Goal: Information Seeking & Learning: Learn about a topic

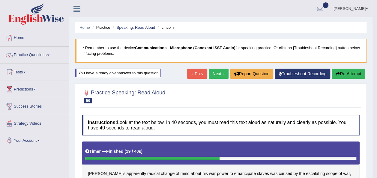
click at [221, 75] on link "Next »" at bounding box center [219, 74] width 20 height 10
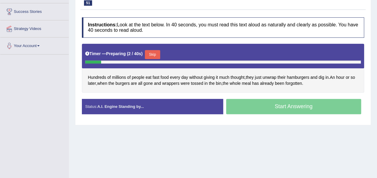
scroll to position [99, 0]
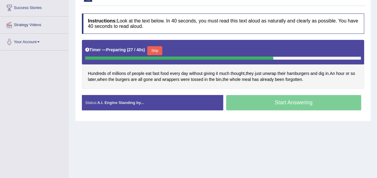
click at [156, 49] on button "Skip" at bounding box center [154, 50] width 15 height 9
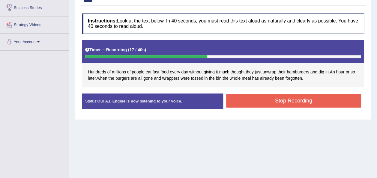
click at [276, 104] on button "Stop Recording" at bounding box center [293, 101] width 135 height 14
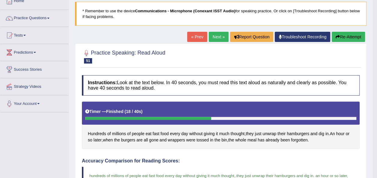
scroll to position [27, 0]
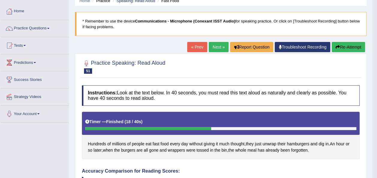
click at [215, 45] on link "Next »" at bounding box center [219, 47] width 20 height 10
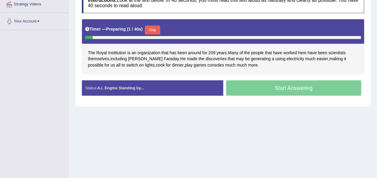
scroll to position [120, 0]
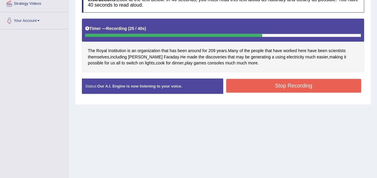
click at [252, 88] on button "Stop Recording" at bounding box center [293, 86] width 135 height 14
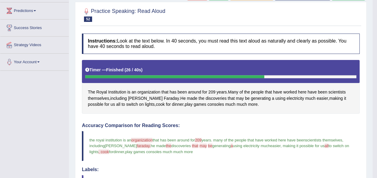
scroll to position [0, 0]
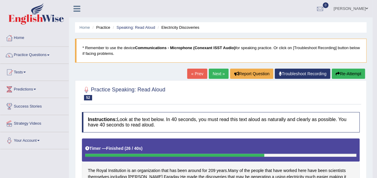
click at [225, 70] on link "Next »" at bounding box center [219, 74] width 20 height 10
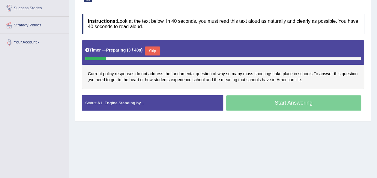
scroll to position [102, 0]
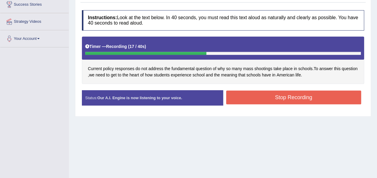
click at [263, 95] on button "Stop Recording" at bounding box center [293, 98] width 135 height 14
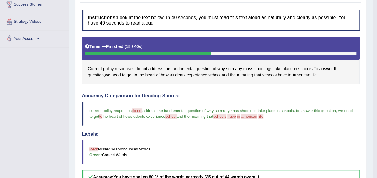
drag, startPoint x: 372, startPoint y: 75, endPoint x: 373, endPoint y: 101, distance: 25.8
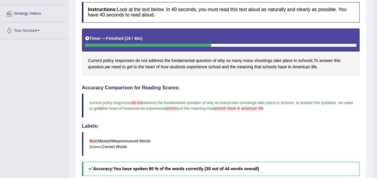
scroll to position [0, 0]
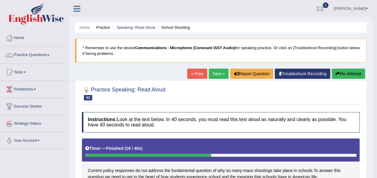
click at [220, 77] on link "Next »" at bounding box center [219, 74] width 20 height 10
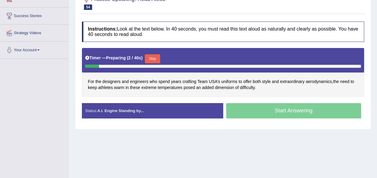
scroll to position [96, 0]
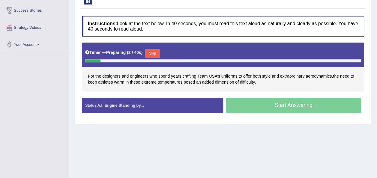
click at [221, 77] on span "uniforms" at bounding box center [229, 76] width 16 height 6
drag, startPoint x: 0, startPoint y: 0, endPoint x: 220, endPoint y: 77, distance: 233.1
click at [221, 77] on span "uniforms" at bounding box center [229, 76] width 16 height 6
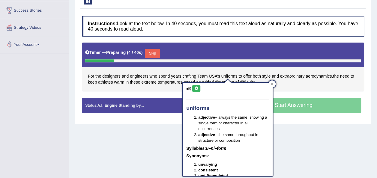
click at [147, 152] on div "Home Practice Speaking: Read Aloud USA Uniforms * Remember to use the device Co…" at bounding box center [223, 54] width 308 height 300
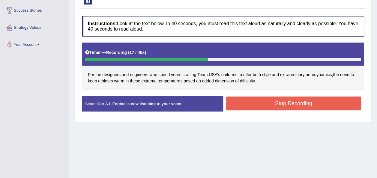
click at [239, 106] on button "Stop Recording" at bounding box center [293, 104] width 135 height 14
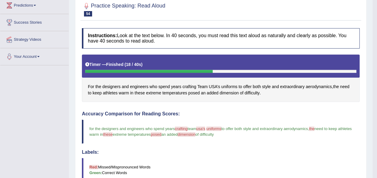
scroll to position [0, 0]
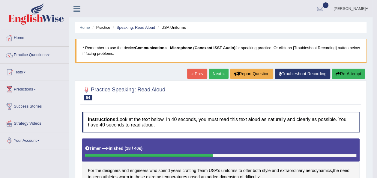
click at [349, 73] on button "Re-Attempt" at bounding box center [347, 74] width 33 height 10
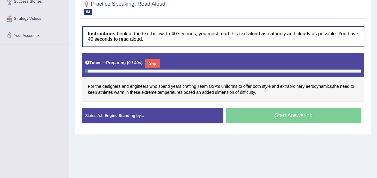
scroll to position [107, 0]
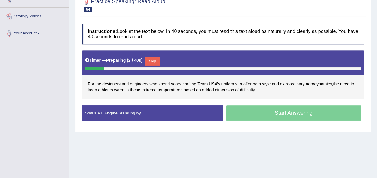
click at [150, 59] on button "Skip" at bounding box center [152, 61] width 15 height 9
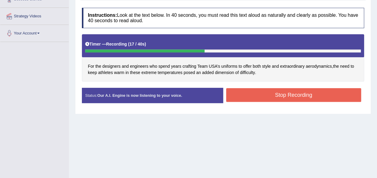
click at [241, 99] on button "Stop Recording" at bounding box center [293, 95] width 135 height 14
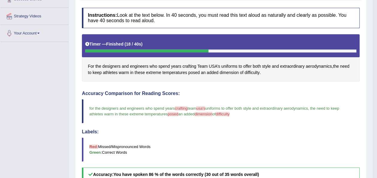
drag, startPoint x: 376, startPoint y: 85, endPoint x: 378, endPoint y: 102, distance: 16.6
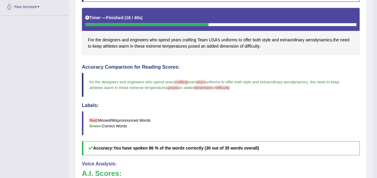
scroll to position [0, 0]
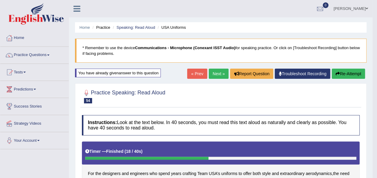
click at [345, 70] on button "Re-Attempt" at bounding box center [347, 74] width 33 height 10
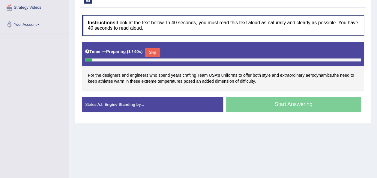
scroll to position [126, 0]
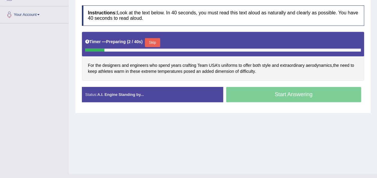
click at [151, 44] on button "Skip" at bounding box center [152, 42] width 15 height 9
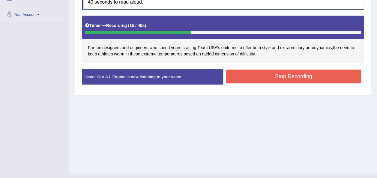
click at [246, 79] on button "Stop Recording" at bounding box center [293, 77] width 135 height 14
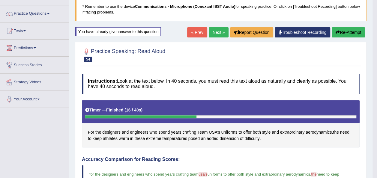
scroll to position [41, 0]
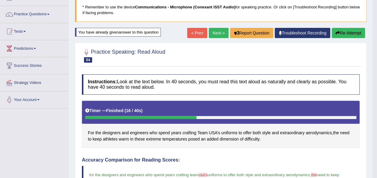
click at [354, 32] on button "Re-Attempt" at bounding box center [347, 33] width 33 height 10
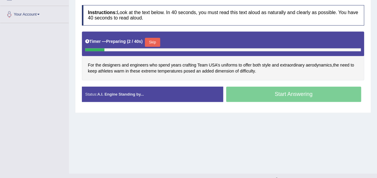
scroll to position [137, 0]
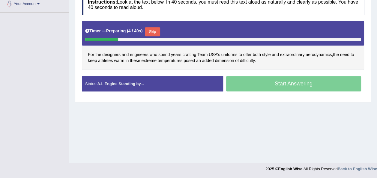
click at [150, 27] on button "Skip" at bounding box center [152, 31] width 15 height 9
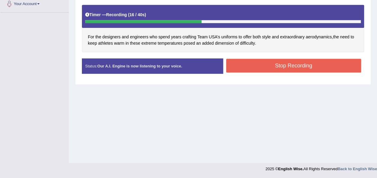
click at [240, 65] on button "Stop Recording" at bounding box center [293, 66] width 135 height 14
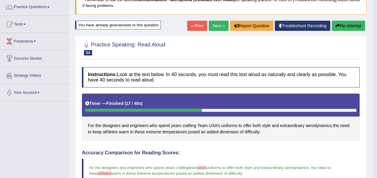
scroll to position [29, 0]
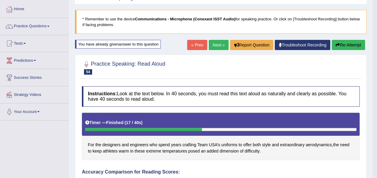
click at [342, 45] on button "Re-Attempt" at bounding box center [347, 45] width 33 height 10
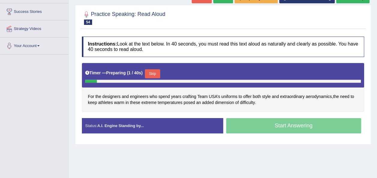
scroll to position [96, 0]
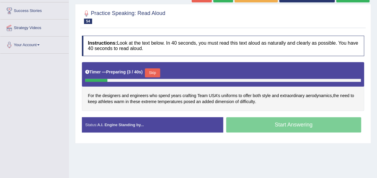
click at [150, 72] on button "Skip" at bounding box center [152, 72] width 15 height 9
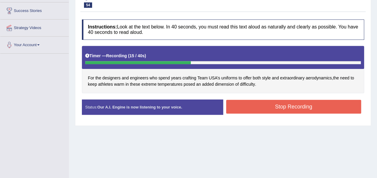
click at [235, 107] on button "Stop Recording" at bounding box center [293, 107] width 135 height 14
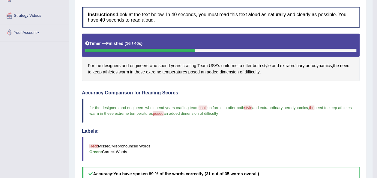
scroll to position [0, 0]
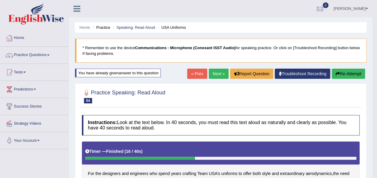
click at [347, 73] on button "Re-Attempt" at bounding box center [347, 74] width 33 height 10
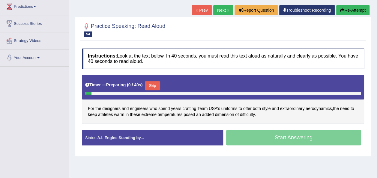
scroll to position [104, 0]
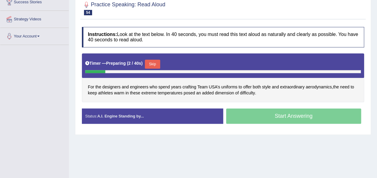
click at [153, 61] on button "Skip" at bounding box center [152, 64] width 15 height 9
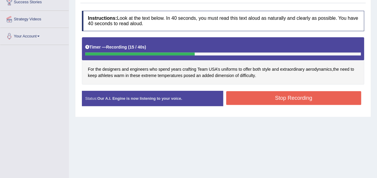
click at [241, 100] on button "Stop Recording" at bounding box center [293, 98] width 135 height 14
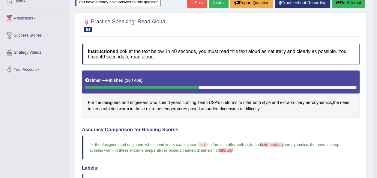
scroll to position [65, 0]
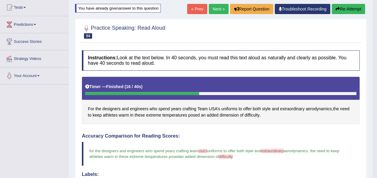
click at [221, 8] on link "Next »" at bounding box center [219, 9] width 20 height 10
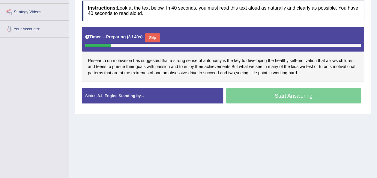
scroll to position [114, 0]
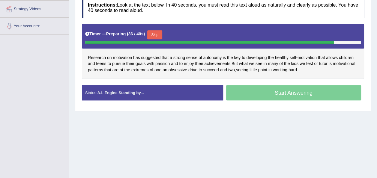
click at [150, 32] on button "Skip" at bounding box center [154, 34] width 15 height 9
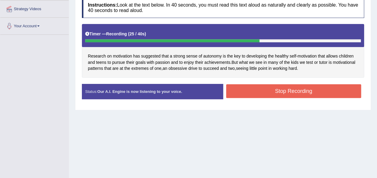
click at [250, 95] on button "Stop Recording" at bounding box center [293, 91] width 135 height 14
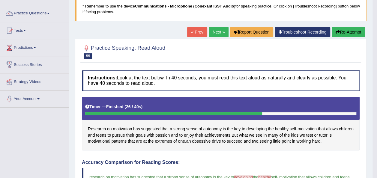
scroll to position [18, 0]
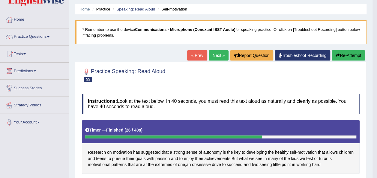
click at [213, 56] on link "Next »" at bounding box center [219, 55] width 20 height 10
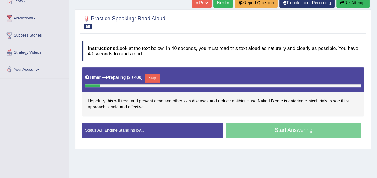
scroll to position [81, 0]
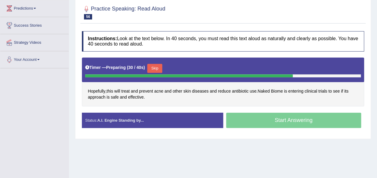
drag, startPoint x: 152, startPoint y: 67, endPoint x: 150, endPoint y: 60, distance: 6.5
click at [150, 60] on div "Timer — Preparing ( 30 / 40s ) Skip" at bounding box center [223, 70] width 282 height 25
click at [152, 65] on button "Skip" at bounding box center [154, 68] width 15 height 9
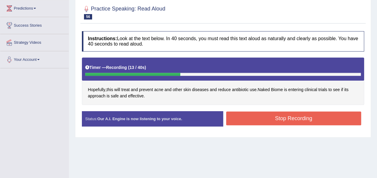
click at [240, 120] on button "Stop Recording" at bounding box center [293, 118] width 135 height 14
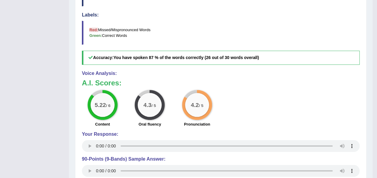
scroll to position [66, 0]
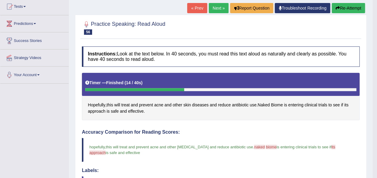
click at [340, 7] on button "Re-Attempt" at bounding box center [347, 8] width 33 height 10
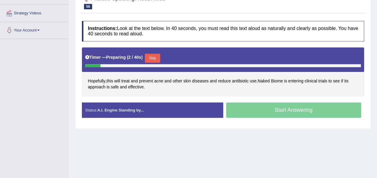
scroll to position [132, 0]
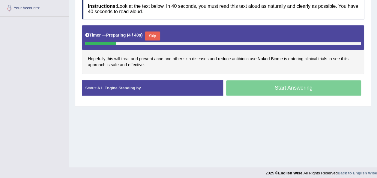
click at [151, 37] on button "Skip" at bounding box center [152, 35] width 15 height 9
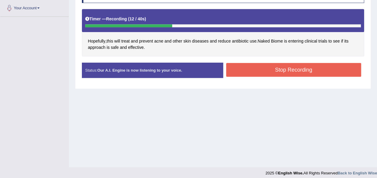
click at [258, 72] on button "Stop Recording" at bounding box center [293, 70] width 135 height 14
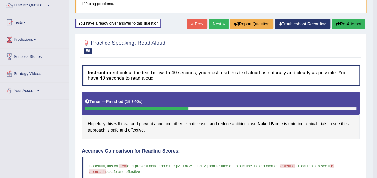
scroll to position [49, 0]
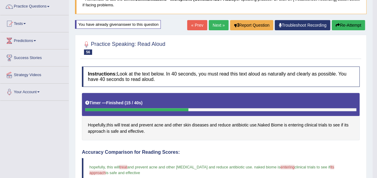
click at [212, 25] on link "Next »" at bounding box center [219, 25] width 20 height 10
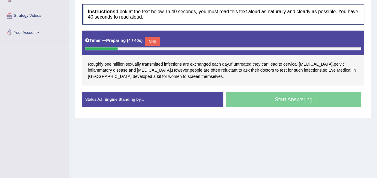
scroll to position [120, 0]
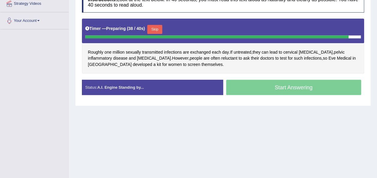
click at [152, 27] on button "Skip" at bounding box center [154, 29] width 15 height 9
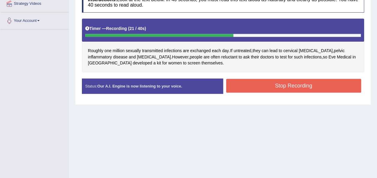
click at [247, 85] on button "Stop Recording" at bounding box center [293, 86] width 135 height 14
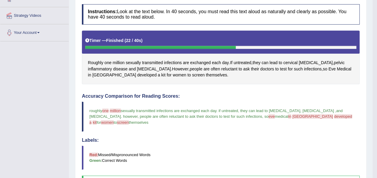
scroll to position [0, 0]
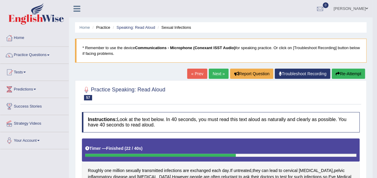
click at [346, 74] on button "Re-Attempt" at bounding box center [347, 74] width 33 height 10
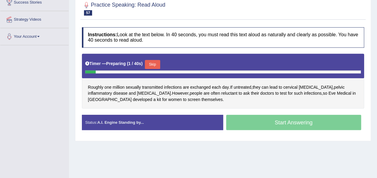
scroll to position [109, 0]
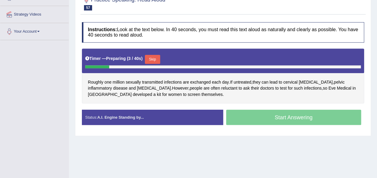
click at [153, 61] on button "Skip" at bounding box center [152, 59] width 15 height 9
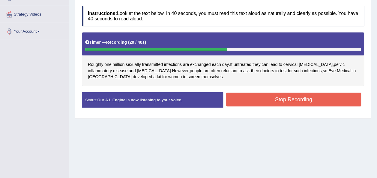
click at [239, 99] on button "Stop Recording" at bounding box center [293, 100] width 135 height 14
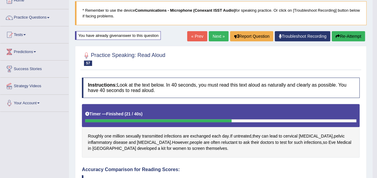
scroll to position [37, 0]
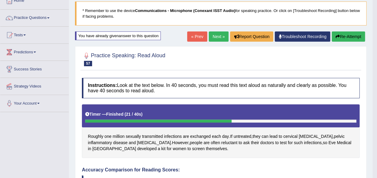
click at [217, 39] on link "Next »" at bounding box center [219, 36] width 20 height 10
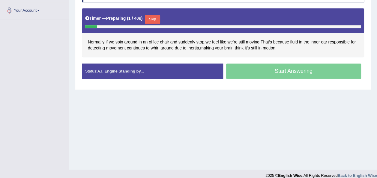
scroll to position [132, 0]
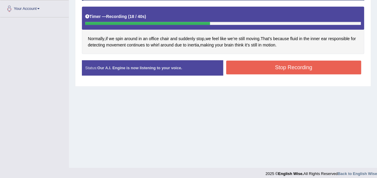
click at [252, 67] on button "Stop Recording" at bounding box center [293, 68] width 135 height 14
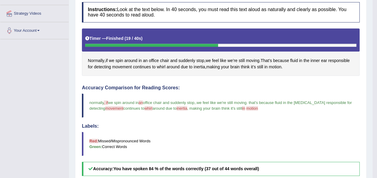
scroll to position [0, 0]
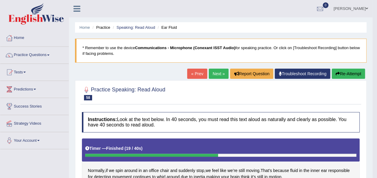
click at [339, 70] on button "Re-Attempt" at bounding box center [347, 74] width 33 height 10
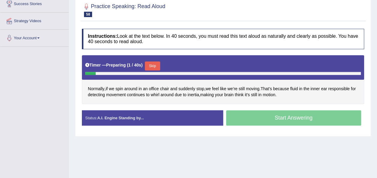
scroll to position [137, 0]
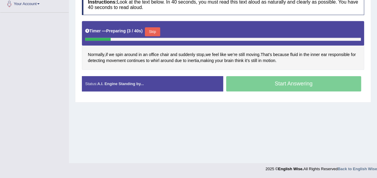
click at [151, 27] on button "Skip" at bounding box center [152, 31] width 15 height 9
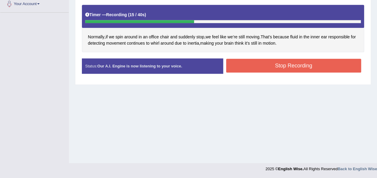
click at [265, 62] on button "Stop Recording" at bounding box center [293, 66] width 135 height 14
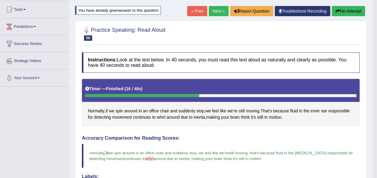
scroll to position [53, 0]
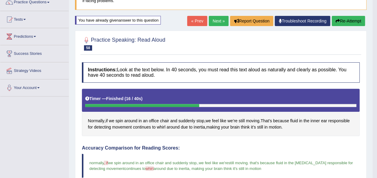
click at [209, 22] on link "Next »" at bounding box center [219, 21] width 20 height 10
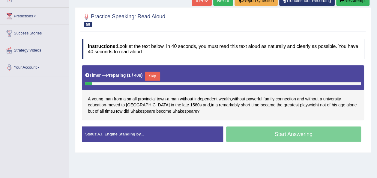
scroll to position [75, 0]
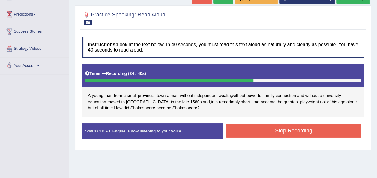
click at [246, 129] on button "Stop Recording" at bounding box center [293, 131] width 135 height 14
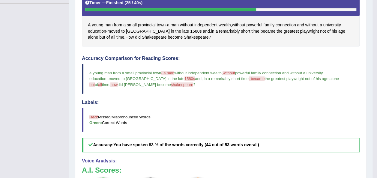
scroll to position [0, 0]
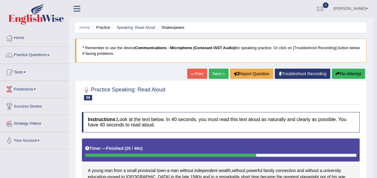
click at [344, 72] on button "Re-Attempt" at bounding box center [347, 74] width 33 height 10
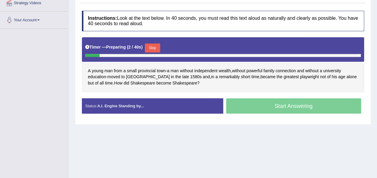
scroll to position [122, 0]
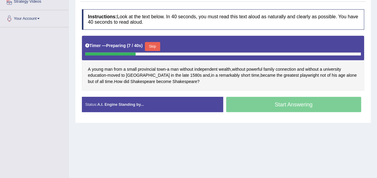
click at [153, 47] on button "Skip" at bounding box center [152, 46] width 15 height 9
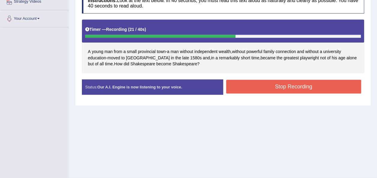
click at [245, 89] on button "Stop Recording" at bounding box center [293, 87] width 135 height 14
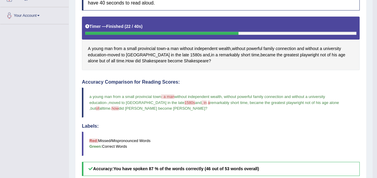
scroll to position [0, 0]
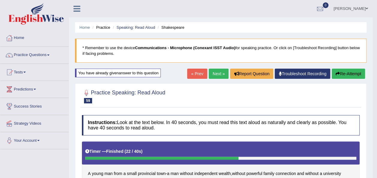
click at [216, 72] on link "Next »" at bounding box center [219, 74] width 20 height 10
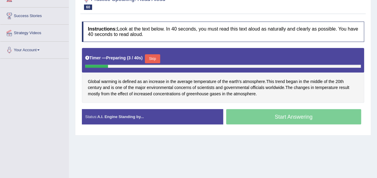
scroll to position [91, 0]
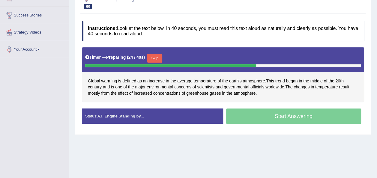
click at [153, 57] on button "Skip" at bounding box center [154, 58] width 15 height 9
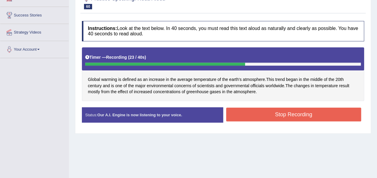
click at [243, 119] on button "Stop Recording" at bounding box center [293, 115] width 135 height 14
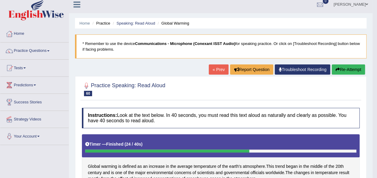
scroll to position [0, 0]
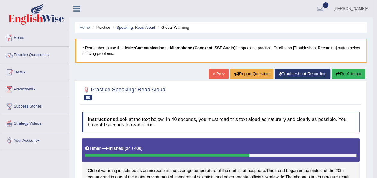
click at [356, 70] on button "Re-Attempt" at bounding box center [347, 74] width 33 height 10
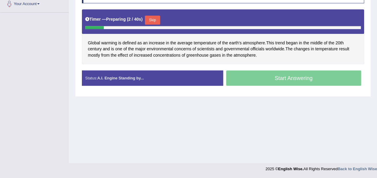
click at [152, 16] on button "Skip" at bounding box center [152, 20] width 15 height 9
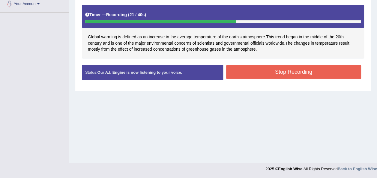
click at [254, 73] on button "Stop Recording" at bounding box center [293, 72] width 135 height 14
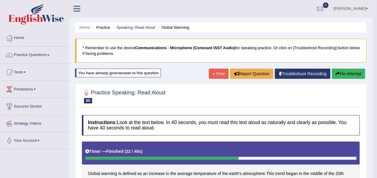
click at [50, 53] on link "Practice Questions" at bounding box center [34, 54] width 68 height 15
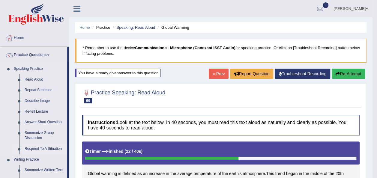
drag, startPoint x: 69, startPoint y: 71, endPoint x: 38, endPoint y: 149, distance: 84.3
click at [38, 149] on link "Respond To A Situation" at bounding box center [44, 149] width 45 height 11
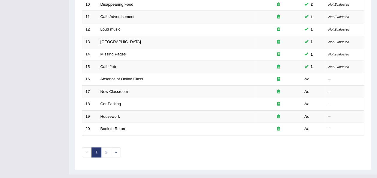
scroll to position [60, 0]
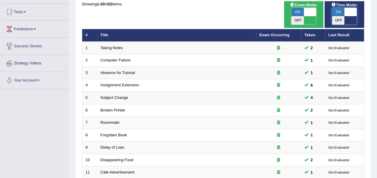
click at [346, 12] on span at bounding box center [350, 12] width 13 height 8
checkbox input "false"
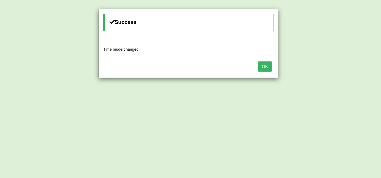
click at [266, 66] on button "OK" at bounding box center [265, 66] width 14 height 10
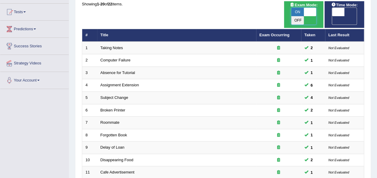
click at [314, 10] on span at bounding box center [310, 12] width 13 height 8
checkbox input "false"
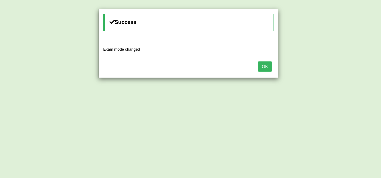
click at [266, 65] on button "OK" at bounding box center [265, 66] width 14 height 10
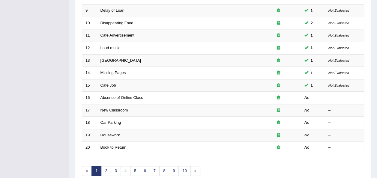
scroll to position [216, 0]
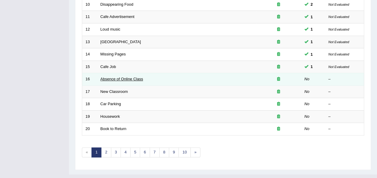
click at [121, 77] on link "Absence of Online Class" at bounding box center [121, 79] width 43 height 4
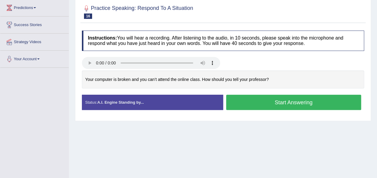
scroll to position [84, 0]
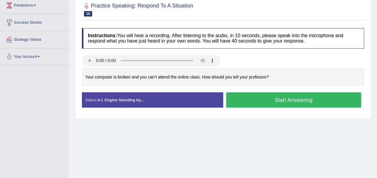
click at [238, 100] on button "Start Answering" at bounding box center [293, 99] width 135 height 15
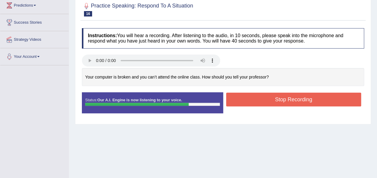
click at [238, 100] on button "Stop Recording" at bounding box center [293, 100] width 135 height 14
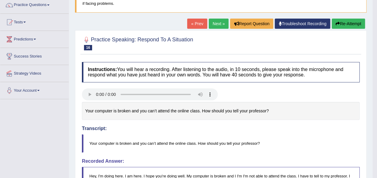
scroll to position [50, 0]
click at [348, 22] on button "Re-Attempt" at bounding box center [347, 23] width 33 height 10
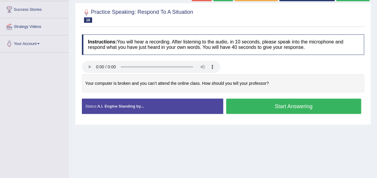
scroll to position [112, 0]
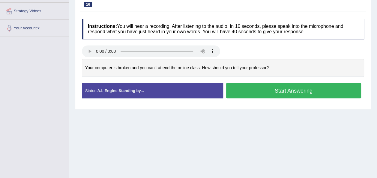
click at [277, 91] on button "Start Answering" at bounding box center [293, 90] width 135 height 15
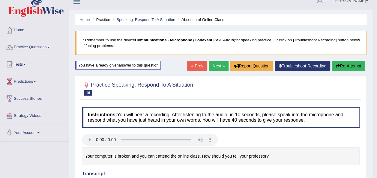
scroll to position [7, 0]
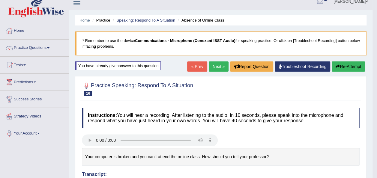
click at [218, 64] on link "Next »" at bounding box center [219, 66] width 20 height 10
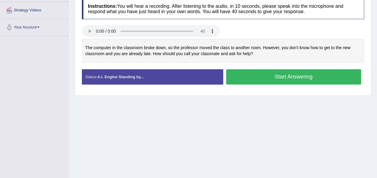
scroll to position [114, 0]
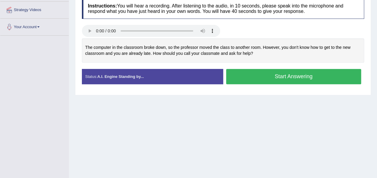
click at [256, 72] on button "Start Answering" at bounding box center [293, 76] width 135 height 15
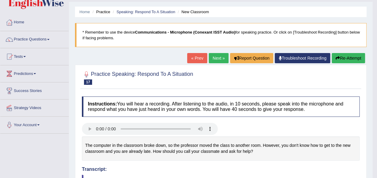
scroll to position [0, 0]
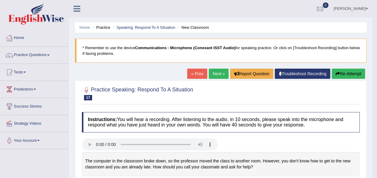
click at [215, 73] on link "Next »" at bounding box center [219, 74] width 20 height 10
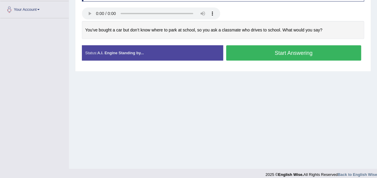
scroll to position [137, 0]
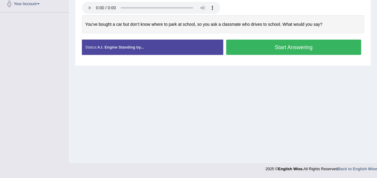
click at [247, 45] on button "Start Answering" at bounding box center [293, 47] width 135 height 15
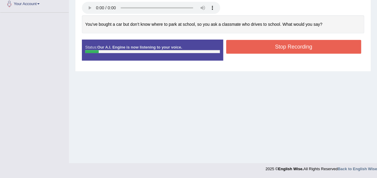
click at [264, 47] on button "Stop Recording" at bounding box center [293, 47] width 135 height 14
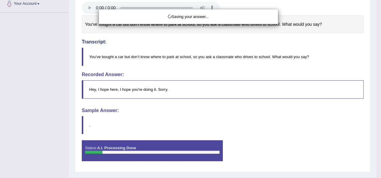
click at [376, 49] on div "Saving your answer..." at bounding box center [190, 89] width 381 height 178
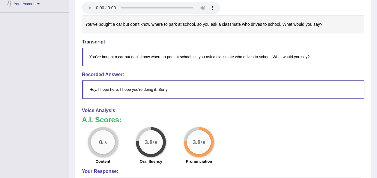
scroll to position [0, 0]
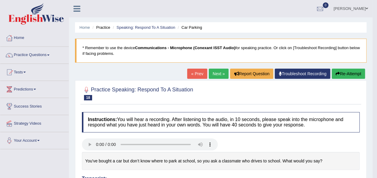
click at [338, 70] on button "Re-Attempt" at bounding box center [347, 74] width 33 height 10
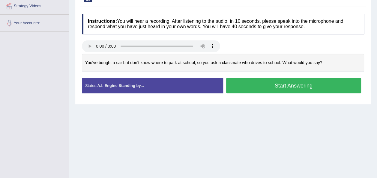
click at [260, 85] on button "Start Answering" at bounding box center [293, 85] width 135 height 15
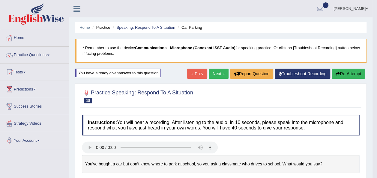
click at [49, 55] on span at bounding box center [48, 55] width 2 height 1
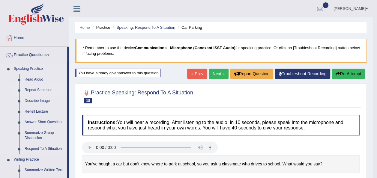
drag, startPoint x: 69, startPoint y: 63, endPoint x: 64, endPoint y: 85, distance: 22.0
click at [29, 79] on link "Read Aloud" at bounding box center [44, 79] width 45 height 11
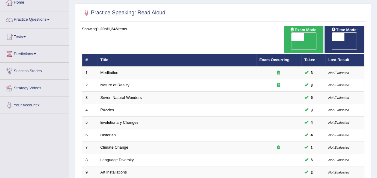
scroll to position [37, 0]
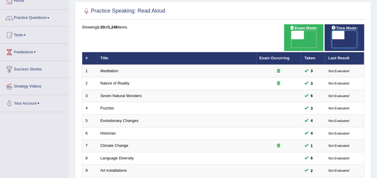
click at [342, 33] on span at bounding box center [338, 35] width 13 height 8
checkbox input "true"
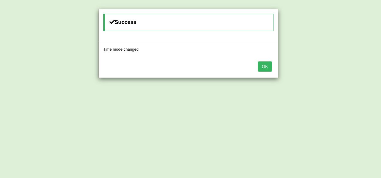
click at [267, 64] on button "OK" at bounding box center [265, 66] width 14 height 10
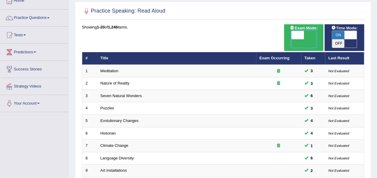
click at [294, 35] on span at bounding box center [297, 35] width 13 height 8
checkbox input "true"
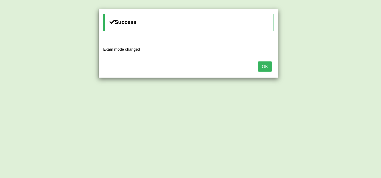
click at [272, 68] on button "OK" at bounding box center [265, 66] width 14 height 10
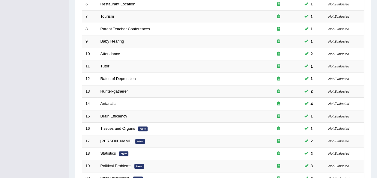
scroll to position [216, 0]
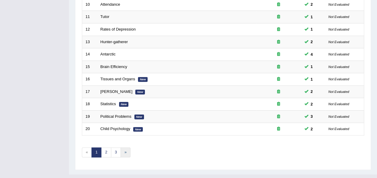
click at [123, 147] on link "»" at bounding box center [125, 152] width 10 height 10
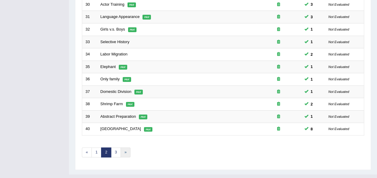
click at [122, 147] on link "»" at bounding box center [125, 152] width 10 height 10
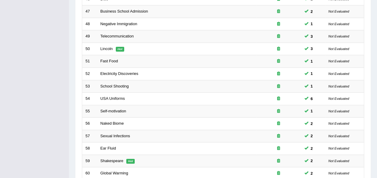
scroll to position [216, 0]
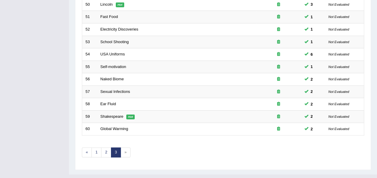
click at [127, 147] on span "»" at bounding box center [125, 152] width 10 height 10
click at [113, 147] on link "3" at bounding box center [116, 152] width 10 height 10
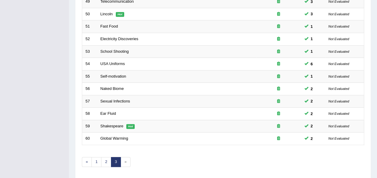
scroll to position [216, 0]
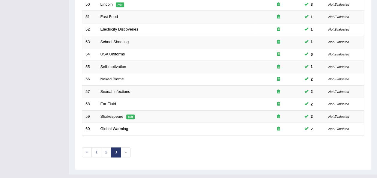
click at [125, 147] on span "»" at bounding box center [125, 152] width 10 height 10
click at [124, 147] on span "»" at bounding box center [125, 152] width 10 height 10
drag, startPoint x: 124, startPoint y: 140, endPoint x: 134, endPoint y: 144, distance: 10.5
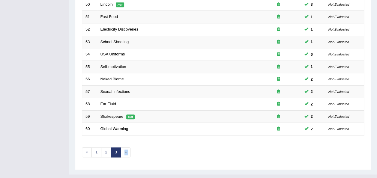
click at [134, 144] on div "Showing 41-60 of 60 items. # Title Exam Occurring Taken Last Result 41 Yellow H…" at bounding box center [223, 5] width 282 height 319
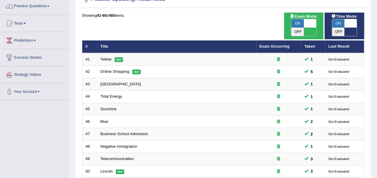
scroll to position [3, 0]
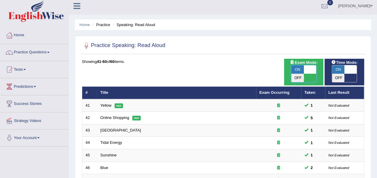
click at [308, 71] on span at bounding box center [310, 69] width 13 height 8
checkbox input "false"
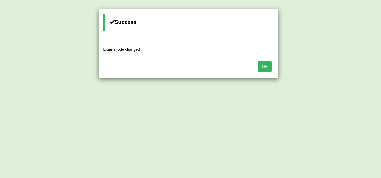
click at [265, 66] on button "OK" at bounding box center [265, 66] width 14 height 10
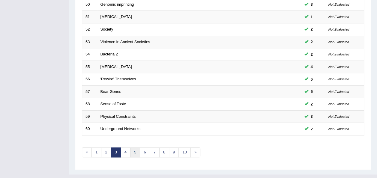
click at [135, 147] on link "5" at bounding box center [135, 152] width 10 height 10
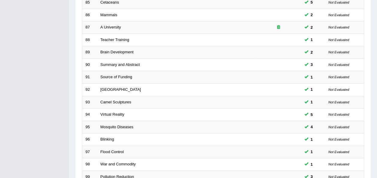
scroll to position [216, 0]
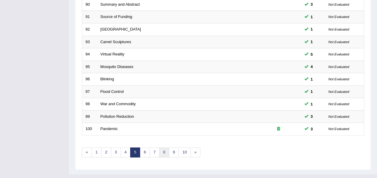
click at [159, 147] on link "8" at bounding box center [164, 152] width 10 height 10
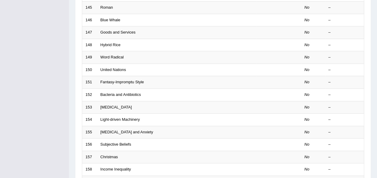
scroll to position [216, 0]
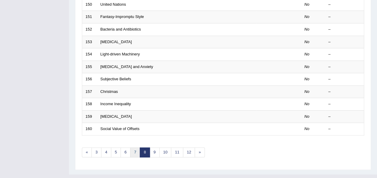
click at [133, 147] on link "7" at bounding box center [135, 152] width 10 height 10
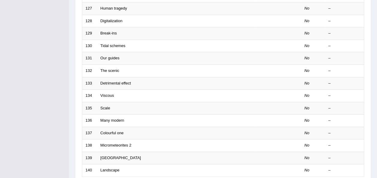
scroll to position [188, 0]
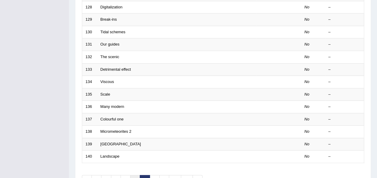
click at [130, 175] on link "6" at bounding box center [135, 180] width 10 height 10
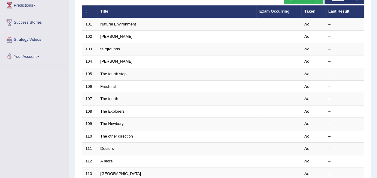
scroll to position [83, 0]
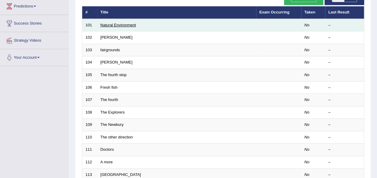
click at [121, 23] on link "Natural Environment" at bounding box center [118, 25] width 36 height 4
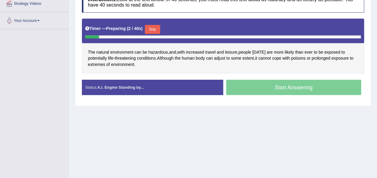
scroll to position [125, 0]
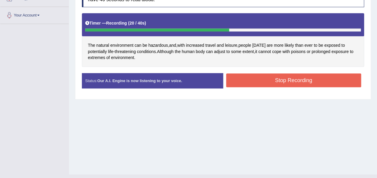
click at [248, 79] on button "Stop Recording" at bounding box center [293, 80] width 135 height 14
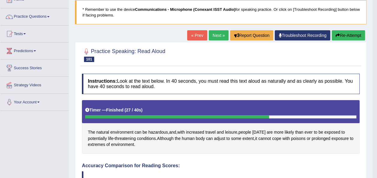
scroll to position [34, 0]
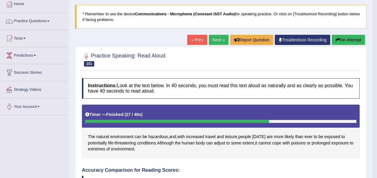
click at [337, 42] on button "Re-Attempt" at bounding box center [347, 40] width 33 height 10
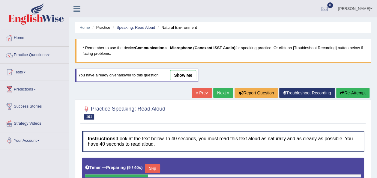
click at [223, 92] on link "Next »" at bounding box center [223, 93] width 20 height 10
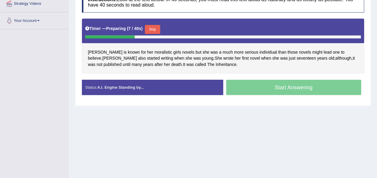
scroll to position [123, 0]
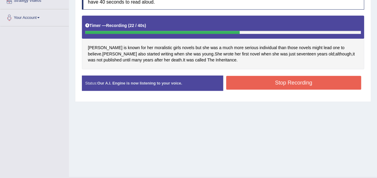
click at [248, 82] on button "Stop Recording" at bounding box center [293, 83] width 135 height 14
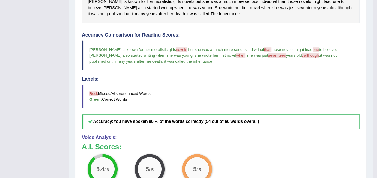
scroll to position [13, 0]
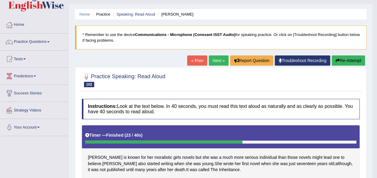
click at [214, 61] on link "Next »" at bounding box center [219, 60] width 20 height 10
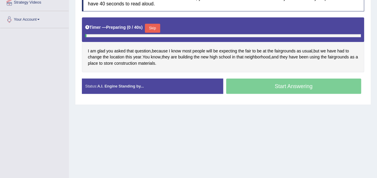
scroll to position [137, 0]
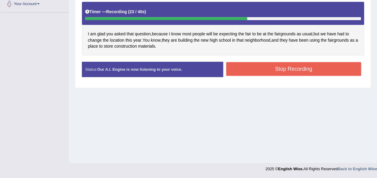
click at [241, 64] on button "Stop Recording" at bounding box center [293, 69] width 135 height 14
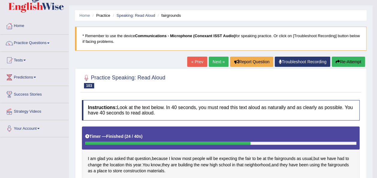
scroll to position [12, 0]
click at [53, 43] on link "Practice Questions" at bounding box center [34, 42] width 68 height 15
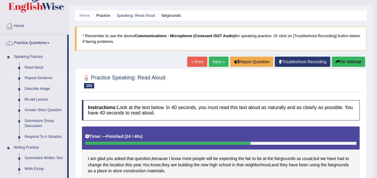
click at [38, 77] on link "Repeat Sentence" at bounding box center [44, 78] width 45 height 11
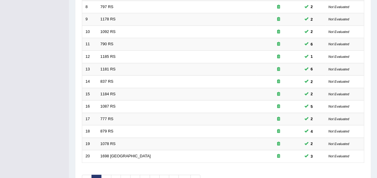
scroll to position [216, 0]
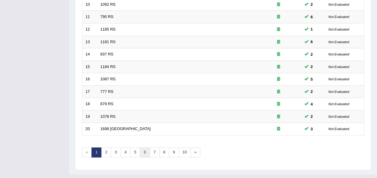
click at [142, 147] on link "6" at bounding box center [145, 152] width 10 height 10
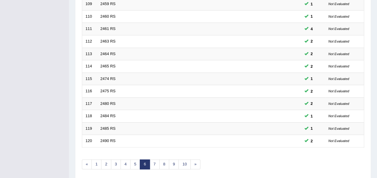
scroll to position [216, 0]
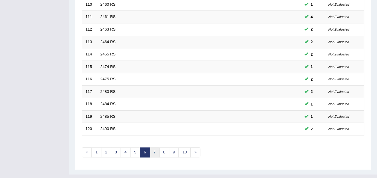
click at [153, 147] on link "7" at bounding box center [155, 152] width 10 height 10
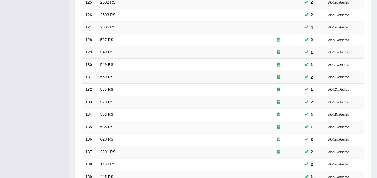
scroll to position [216, 0]
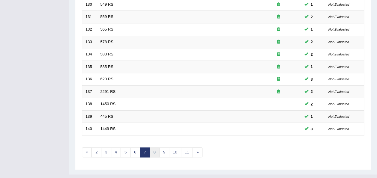
click at [156, 147] on link "8" at bounding box center [155, 152] width 10 height 10
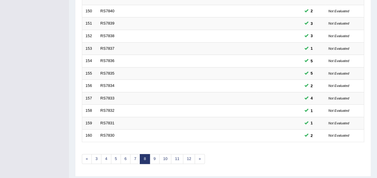
scroll to position [210, 0]
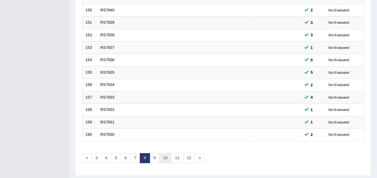
click at [163, 153] on link "10" at bounding box center [165, 158] width 12 height 10
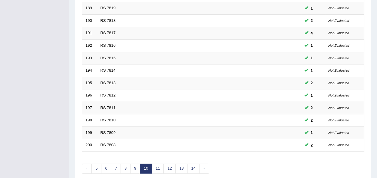
scroll to position [216, 0]
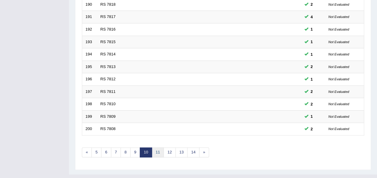
click at [156, 147] on link "11" at bounding box center [158, 152] width 12 height 10
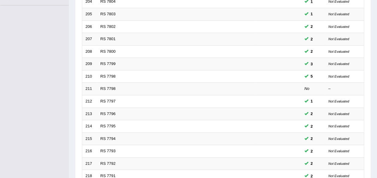
scroll to position [216, 0]
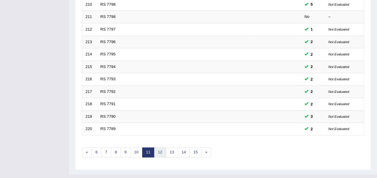
click at [158, 147] on link "12" at bounding box center [160, 152] width 12 height 10
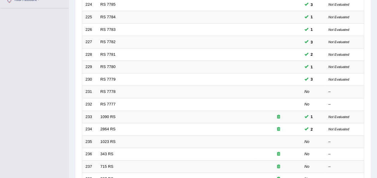
scroll to position [138, 0]
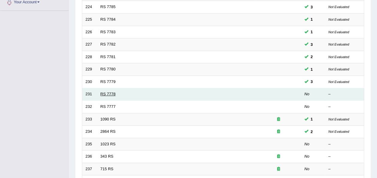
click at [108, 92] on link "RS 7778" at bounding box center [107, 94] width 15 height 4
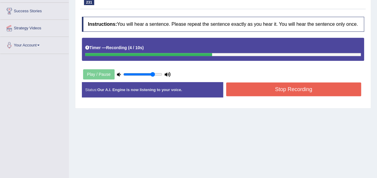
scroll to position [105, 0]
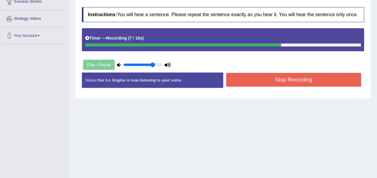
click at [264, 82] on button "Stop Recording" at bounding box center [293, 80] width 135 height 14
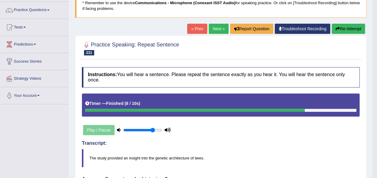
scroll to position [33, 0]
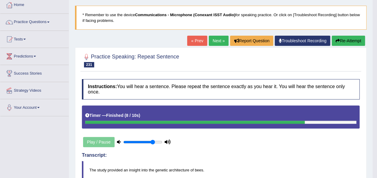
click at [218, 38] on link "Next »" at bounding box center [219, 41] width 20 height 10
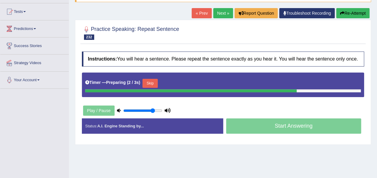
scroll to position [86, 0]
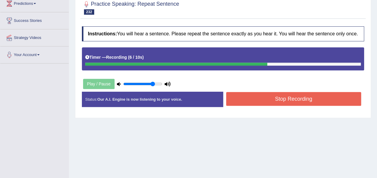
click at [260, 96] on button "Stop Recording" at bounding box center [293, 99] width 135 height 14
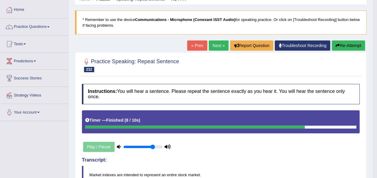
scroll to position [14, 0]
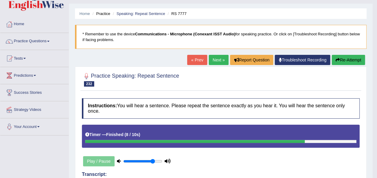
click at [212, 61] on link "Next »" at bounding box center [219, 60] width 20 height 10
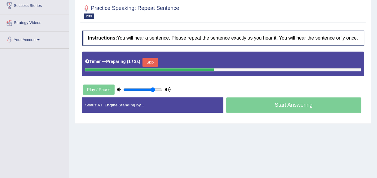
scroll to position [118, 0]
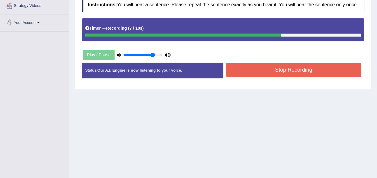
click at [241, 74] on button "Stop Recording" at bounding box center [293, 70] width 135 height 14
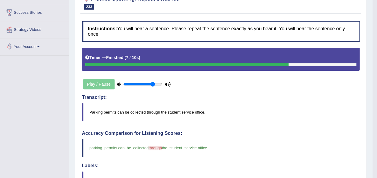
scroll to position [0, 0]
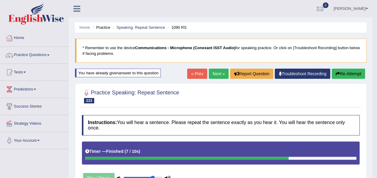
click at [216, 73] on link "Next »" at bounding box center [219, 74] width 20 height 10
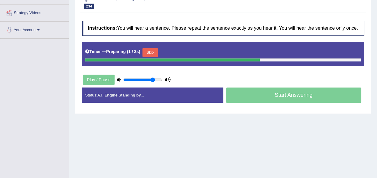
scroll to position [123, 0]
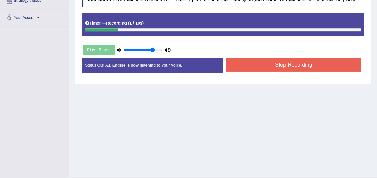
click at [311, 64] on button "Stop Recording" at bounding box center [293, 65] width 135 height 14
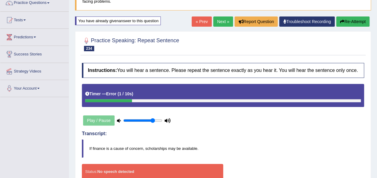
scroll to position [49, 0]
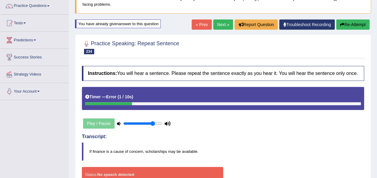
click at [224, 25] on link "Next »" at bounding box center [223, 24] width 20 height 10
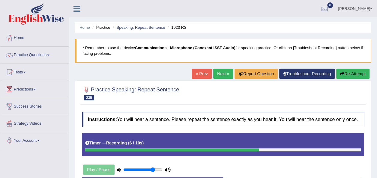
click at [235, 94] on div at bounding box center [223, 93] width 282 height 18
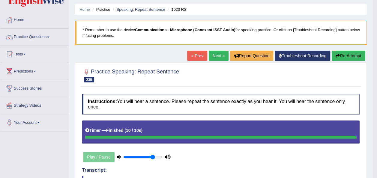
scroll to position [8, 0]
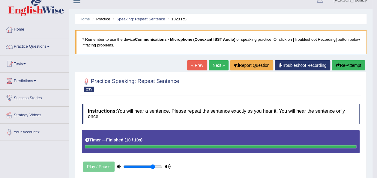
click at [220, 61] on link "Next »" at bounding box center [219, 65] width 20 height 10
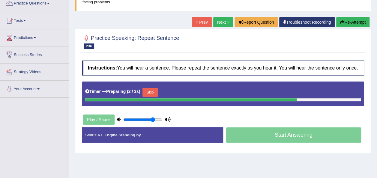
scroll to position [66, 0]
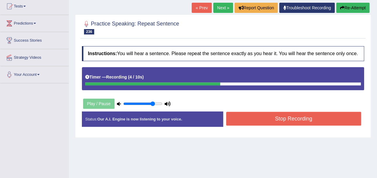
click at [285, 118] on button "Stop Recording" at bounding box center [293, 119] width 135 height 14
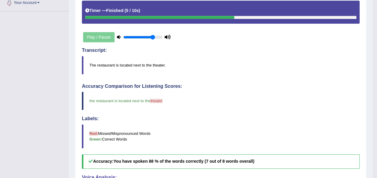
scroll to position [0, 0]
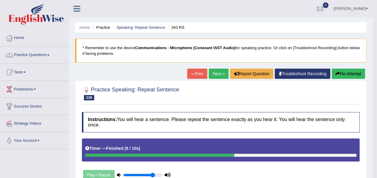
click at [49, 55] on span at bounding box center [48, 55] width 2 height 1
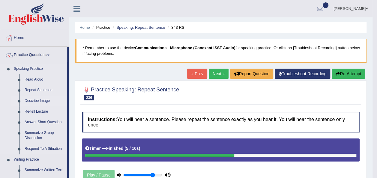
click at [32, 102] on link "Describe Image" at bounding box center [44, 101] width 45 height 11
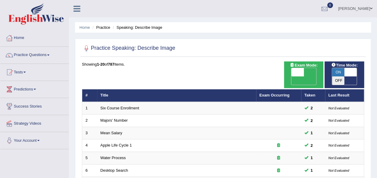
scroll to position [216, 0]
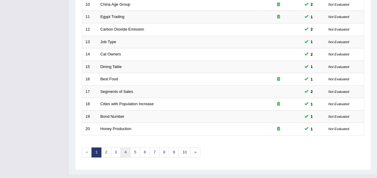
click at [127, 147] on link "4" at bounding box center [125, 152] width 10 height 10
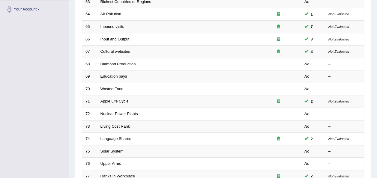
scroll to position [131, 0]
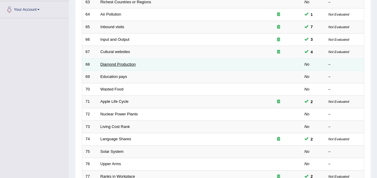
click at [120, 62] on link "Diamond Production" at bounding box center [117, 64] width 35 height 4
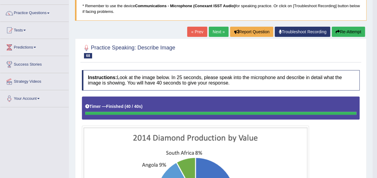
scroll to position [23, 0]
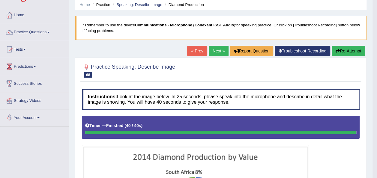
click at [216, 49] on link "Next »" at bounding box center [219, 51] width 20 height 10
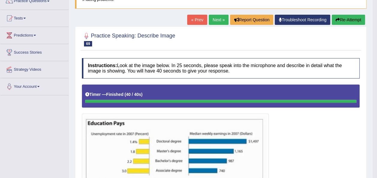
scroll to position [42, 0]
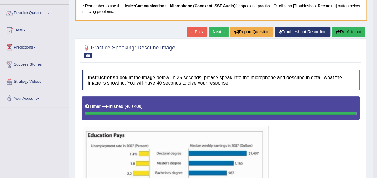
click at [216, 30] on link "Next »" at bounding box center [219, 32] width 20 height 10
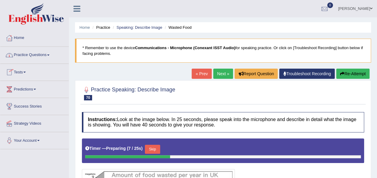
click at [51, 54] on link "Practice Questions" at bounding box center [34, 54] width 68 height 15
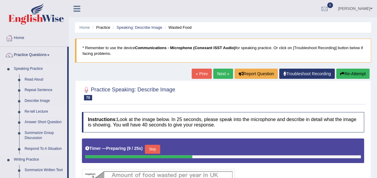
click at [34, 111] on link "Re-tell Lecture" at bounding box center [44, 111] width 45 height 11
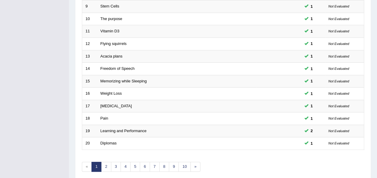
scroll to position [216, 0]
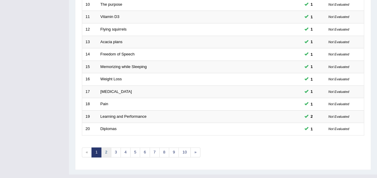
click at [108, 147] on link "2" at bounding box center [106, 152] width 10 height 10
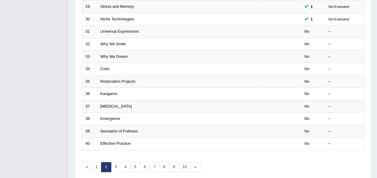
scroll to position [204, 0]
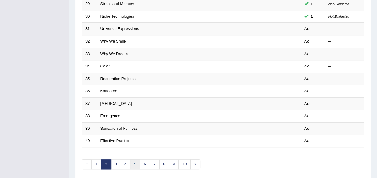
click at [134, 159] on link "5" at bounding box center [135, 164] width 10 height 10
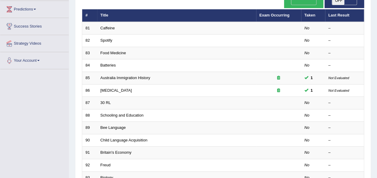
scroll to position [81, 0]
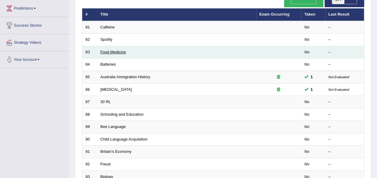
click at [117, 50] on link "Food Medicine" at bounding box center [112, 52] width 25 height 4
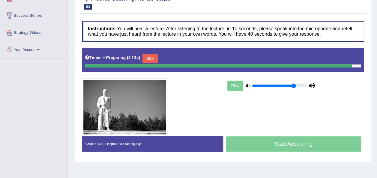
scroll to position [96, 0]
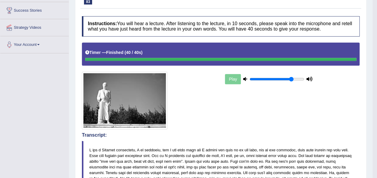
drag, startPoint x: 381, startPoint y: 55, endPoint x: 380, endPoint y: 70, distance: 15.3
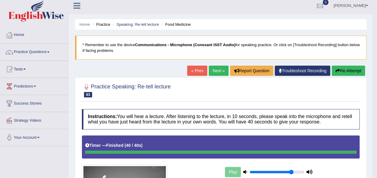
scroll to position [0, 0]
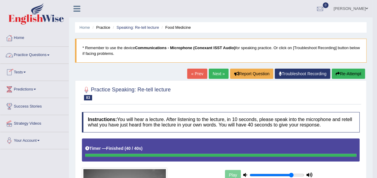
click at [50, 54] on link "Practice Questions" at bounding box center [34, 54] width 68 height 15
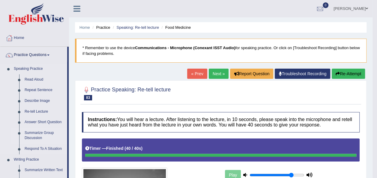
click at [39, 135] on link "Summarize Group Discussion" at bounding box center [44, 136] width 45 height 16
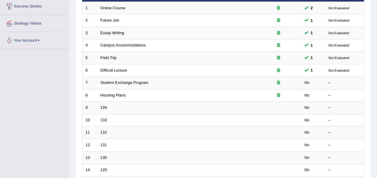
scroll to position [100, 0]
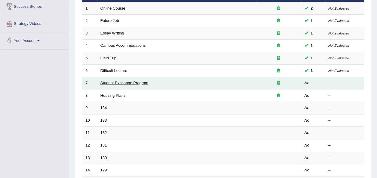
click at [129, 81] on link "Student Exchange Program" at bounding box center [124, 83] width 48 height 4
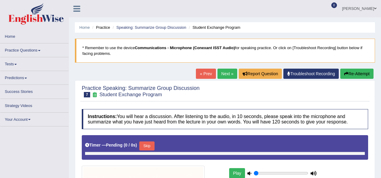
type input "0.8"
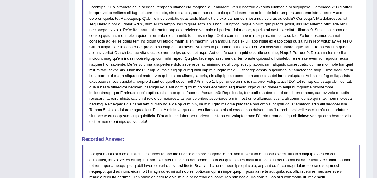
scroll to position [292, 0]
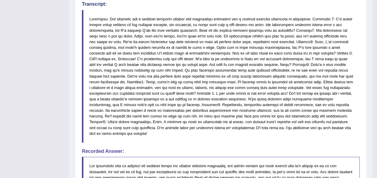
click at [286, 135] on blockquote at bounding box center [221, 76] width 278 height 133
click at [357, 28] on blockquote at bounding box center [221, 76] width 278 height 133
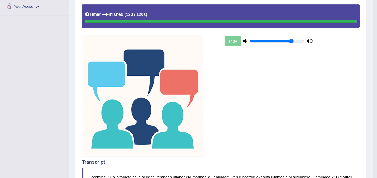
scroll to position [0, 0]
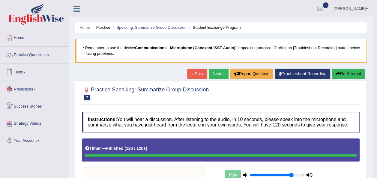
click at [26, 73] on link "Tests" at bounding box center [34, 71] width 68 height 15
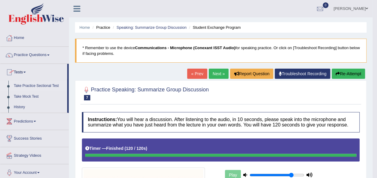
click at [32, 84] on link "Take Practice Sectional Test" at bounding box center [39, 86] width 56 height 11
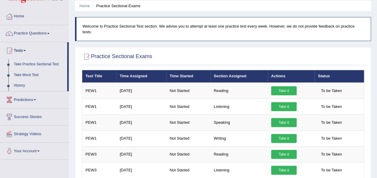
scroll to position [22, 0]
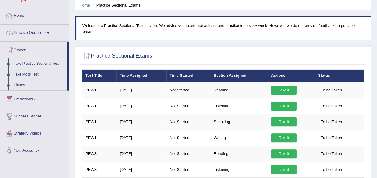
drag, startPoint x: 69, startPoint y: 66, endPoint x: 67, endPoint y: 18, distance: 48.0
click at [67, 18] on div "Home Practice Questions Speaking Practice Read Aloud Repeat Sentence Describe I…" at bounding box center [34, 83] width 77 height 152
drag, startPoint x: 67, startPoint y: 18, endPoint x: 59, endPoint y: 31, distance: 16.0
click at [59, 31] on link "Practice Questions" at bounding box center [34, 32] width 68 height 15
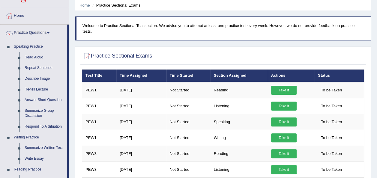
click at [15, 15] on link "Home" at bounding box center [34, 14] width 68 height 15
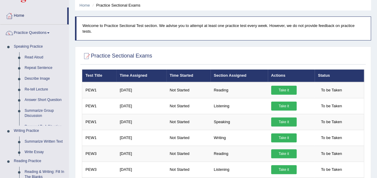
click at [15, 15] on link "Home" at bounding box center [33, 14] width 67 height 15
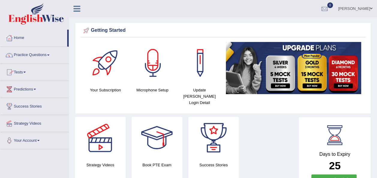
click at [49, 55] on span at bounding box center [48, 55] width 2 height 1
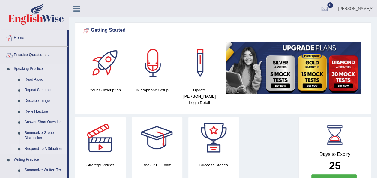
click at [47, 147] on link "Respond To A Situation" at bounding box center [44, 149] width 45 height 11
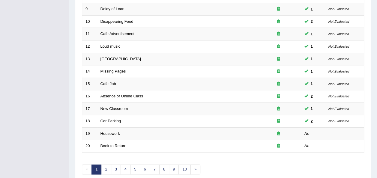
scroll to position [212, 0]
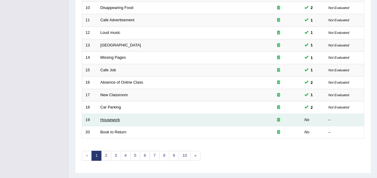
click at [106, 117] on link "Housework" at bounding box center [109, 119] width 19 height 4
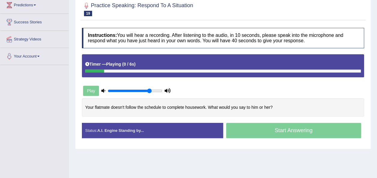
scroll to position [85, 0]
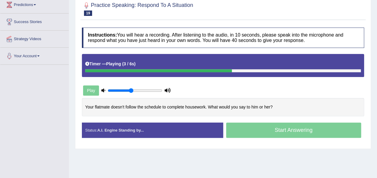
type input "0.45"
click at [130, 91] on input "range" at bounding box center [135, 90] width 55 height 5
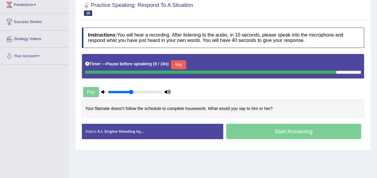
scroll to position [0, 0]
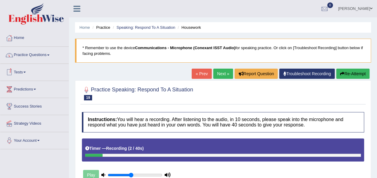
click at [48, 53] on link "Practice Questions" at bounding box center [34, 54] width 68 height 15
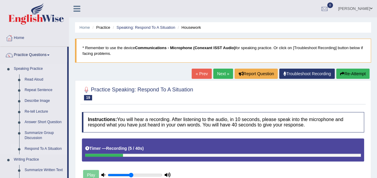
click at [36, 147] on link "Respond To A Situation" at bounding box center [44, 149] width 45 height 11
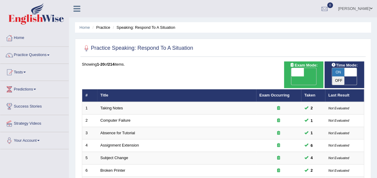
click at [340, 74] on span "ON" at bounding box center [338, 72] width 13 height 8
checkbox input "false"
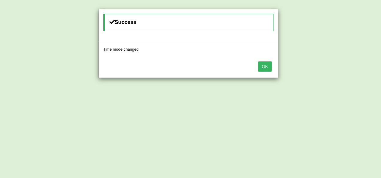
click at [270, 64] on button "OK" at bounding box center [265, 66] width 14 height 10
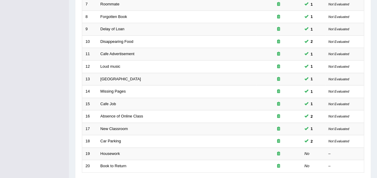
scroll to position [216, 0]
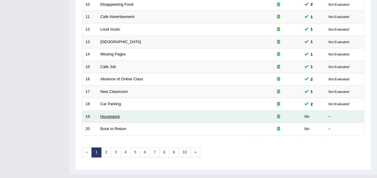
click at [103, 114] on link "Housework" at bounding box center [109, 116] width 19 height 4
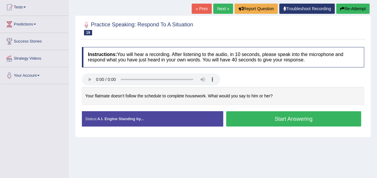
scroll to position [68, 0]
